Goal: Navigation & Orientation: Find specific page/section

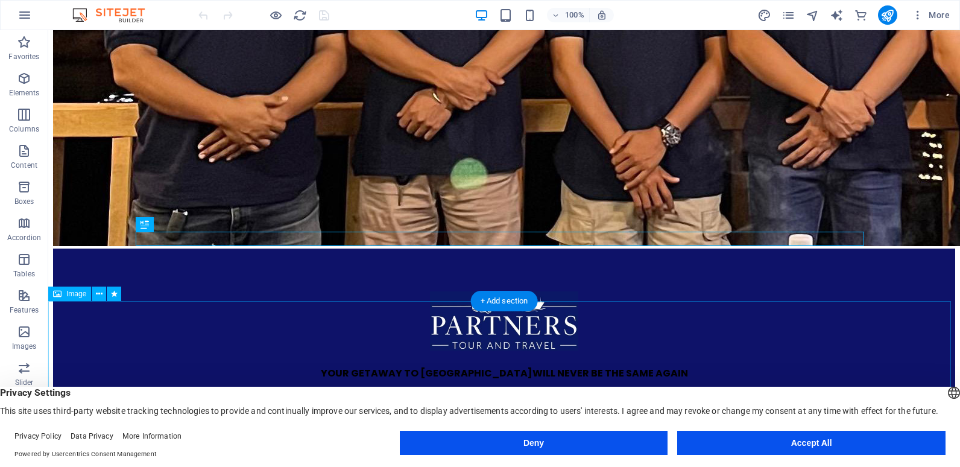
scroll to position [387, 0]
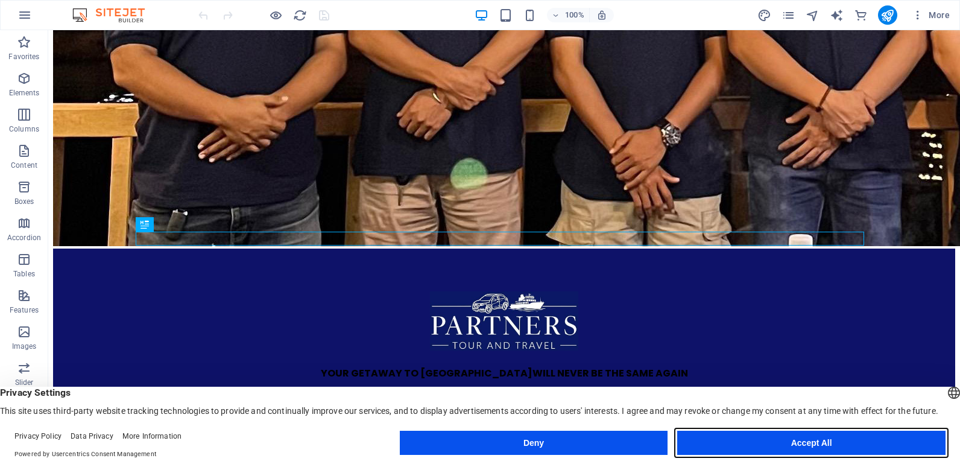
click at [783, 450] on button "Accept All" at bounding box center [811, 443] width 268 height 24
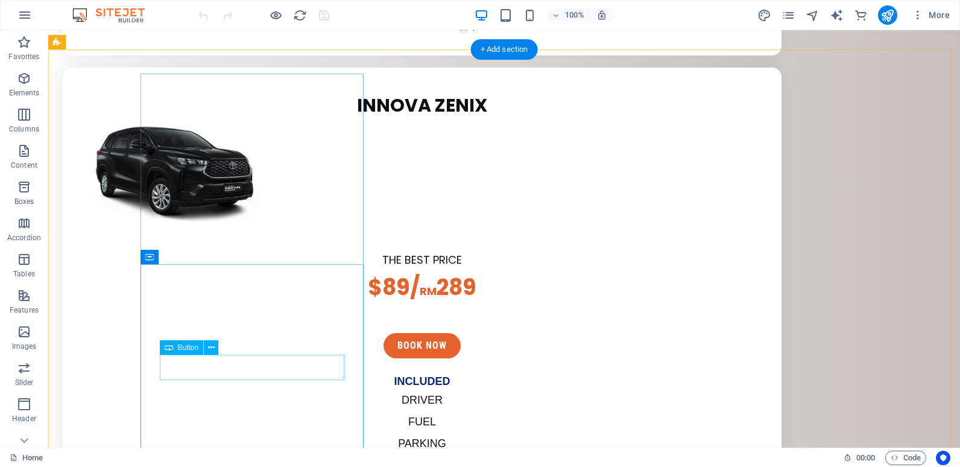
scroll to position [2197, 0]
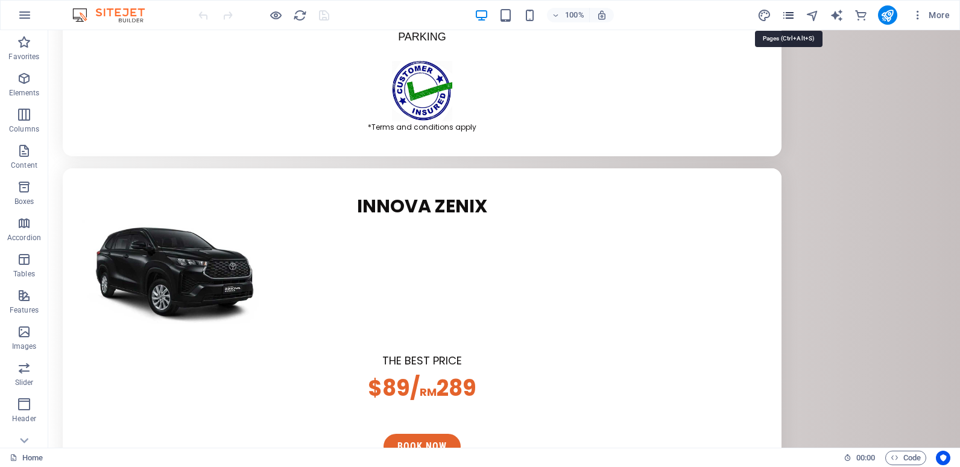
click at [793, 18] on icon "pages" at bounding box center [789, 15] width 14 height 14
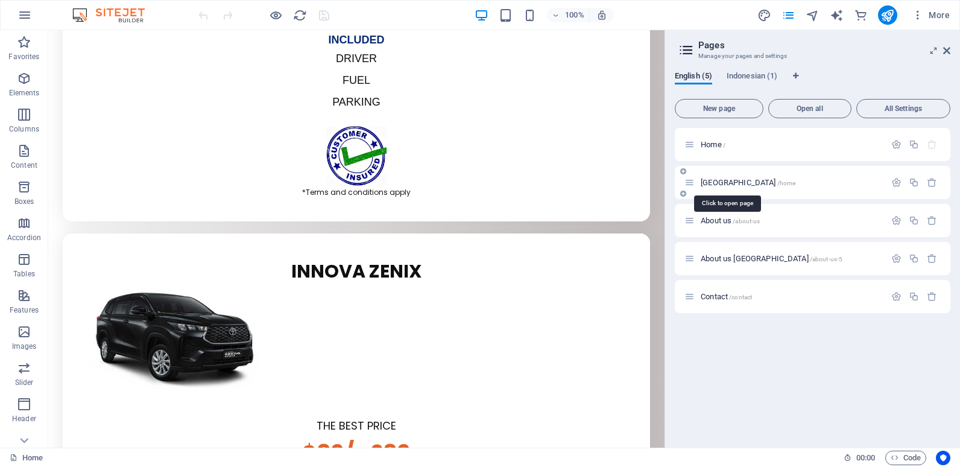
click at [729, 179] on span "[GEOGRAPHIC_DATA] /home" at bounding box center [748, 182] width 95 height 9
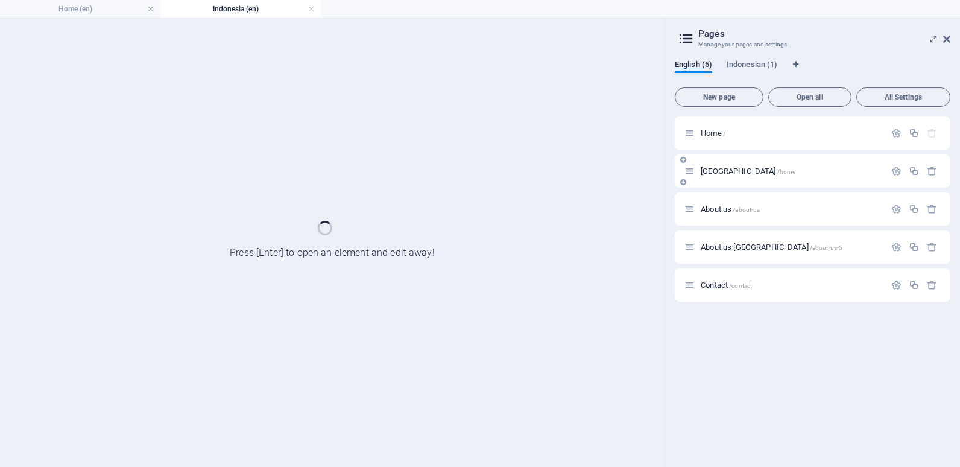
click at [729, 179] on div "[GEOGRAPHIC_DATA] /home" at bounding box center [813, 170] width 276 height 33
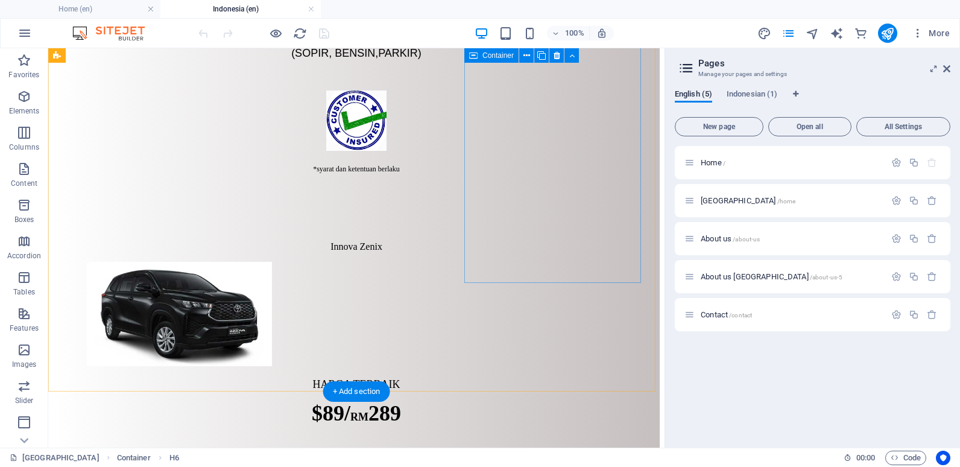
scroll to position [2085, 0]
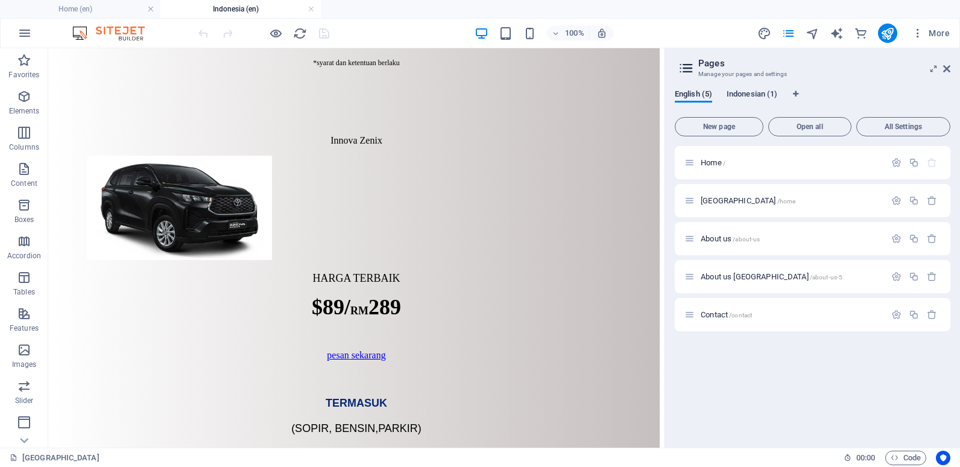
click at [756, 100] on span "Indonesian (1)" at bounding box center [752, 95] width 51 height 17
click at [723, 166] on span "Home /" at bounding box center [713, 162] width 25 height 9
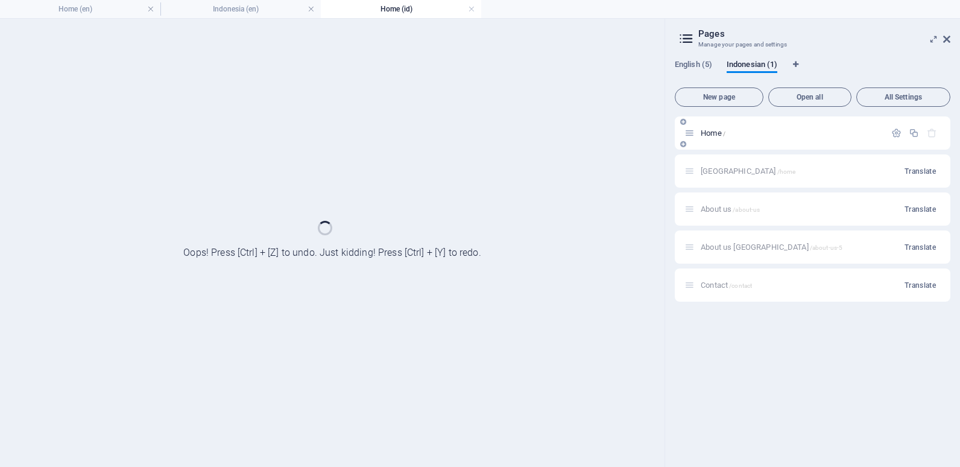
click at [723, 166] on div "Indonesia /home Translate" at bounding box center [813, 170] width 276 height 33
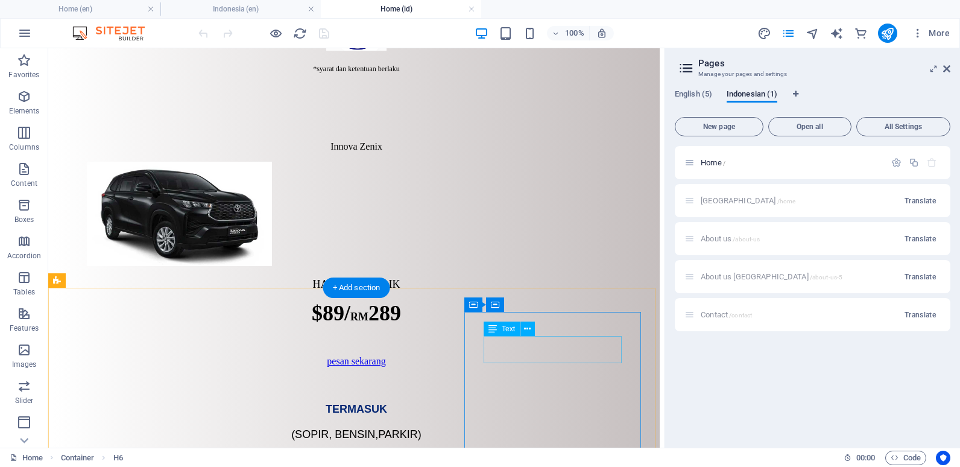
scroll to position [2206, 0]
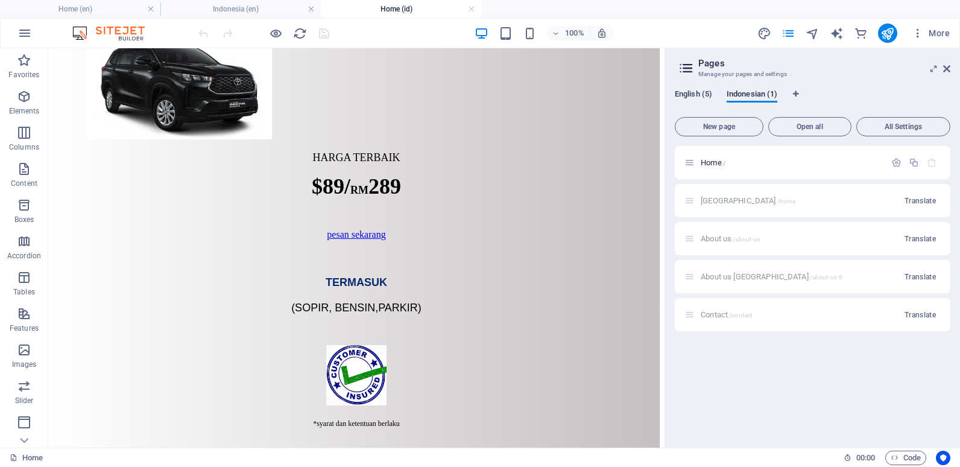
click at [712, 95] on span "English (5)" at bounding box center [693, 95] width 37 height 17
click at [732, 201] on span "[GEOGRAPHIC_DATA] /home" at bounding box center [748, 200] width 95 height 9
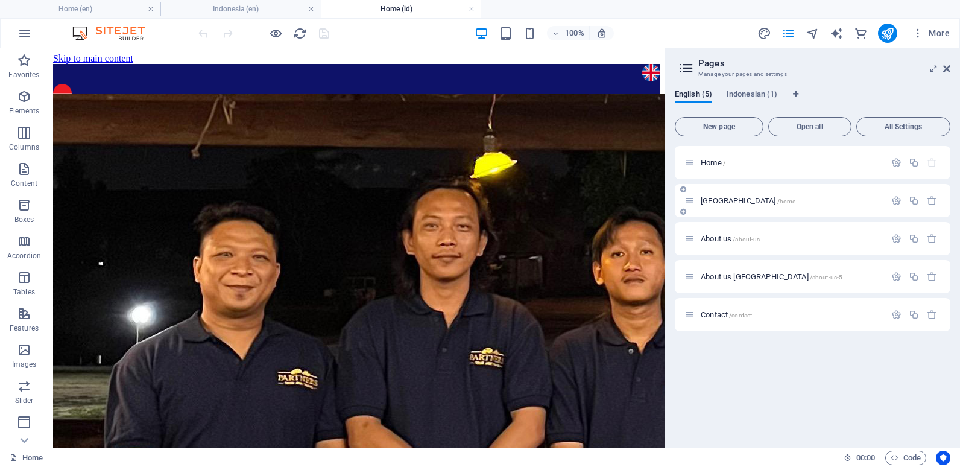
scroll to position [2085, 0]
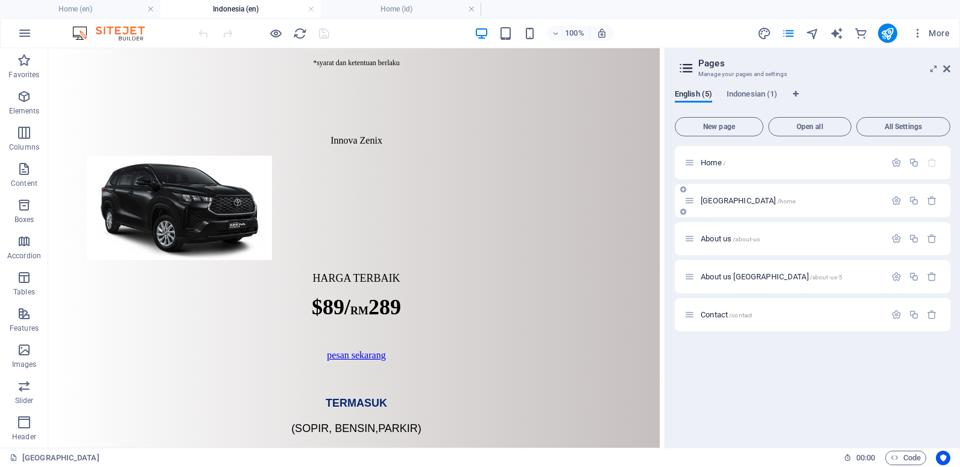
click at [732, 201] on span "[GEOGRAPHIC_DATA] /home" at bounding box center [748, 200] width 95 height 9
click at [723, 162] on span "Home /" at bounding box center [713, 162] width 25 height 9
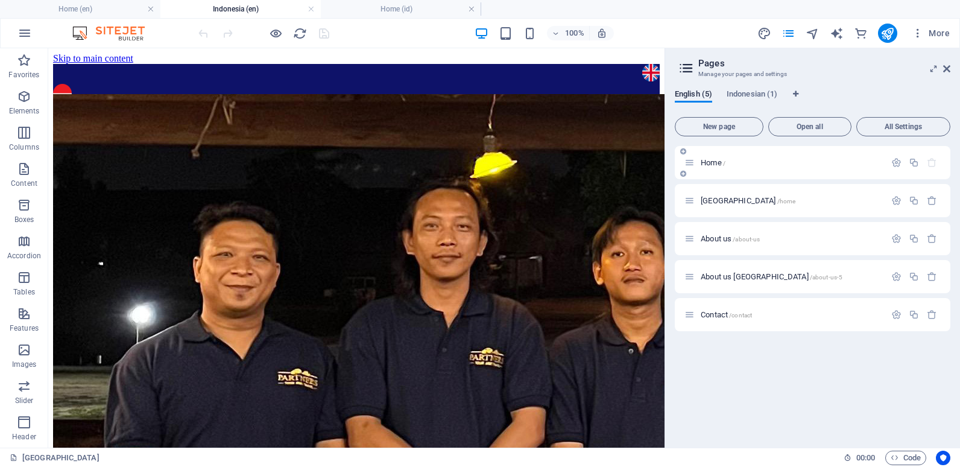
scroll to position [1935, 0]
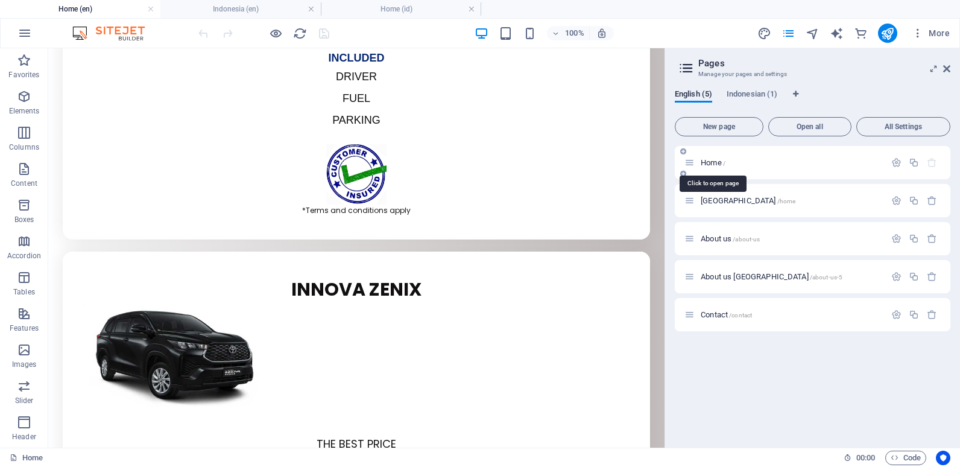
click at [723, 162] on span "Home /" at bounding box center [713, 162] width 25 height 9
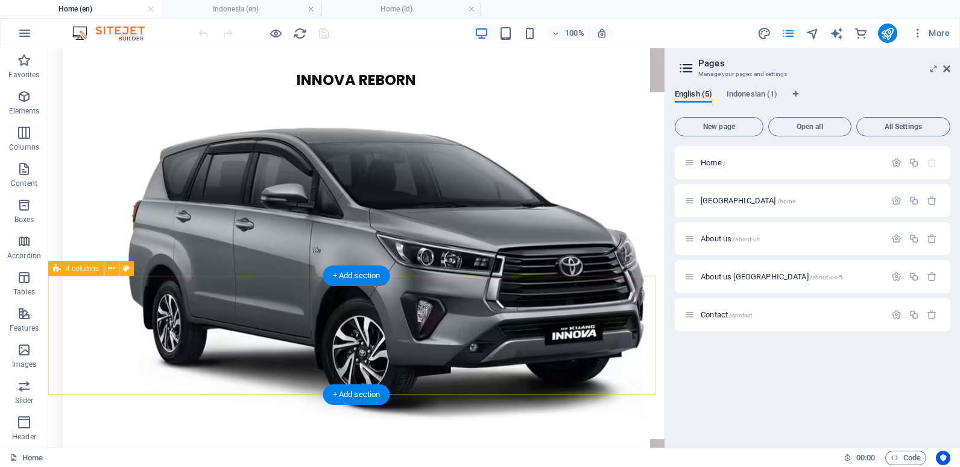
scroll to position [2719, 0]
